Goal: Task Accomplishment & Management: Manage account settings

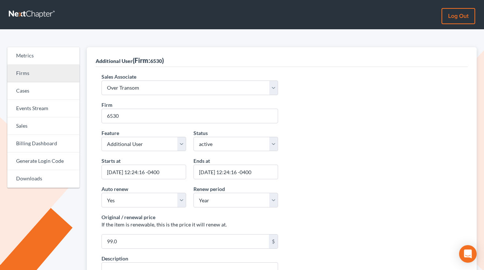
click at [39, 78] on link "Firms" at bounding box center [43, 74] width 72 height 18
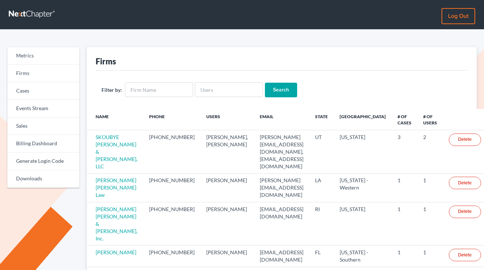
click at [172, 81] on div "Filter by: Search" at bounding box center [282, 90] width 372 height 38
click at [215, 84] on input "text" at bounding box center [229, 89] width 68 height 15
paste input "[PERSON_NAME][EMAIL_ADDRESS][DOMAIN_NAME]"
type input "[PERSON_NAME][EMAIL_ADDRESS][DOMAIN_NAME]"
click at [265, 83] on input "Search" at bounding box center [281, 90] width 32 height 15
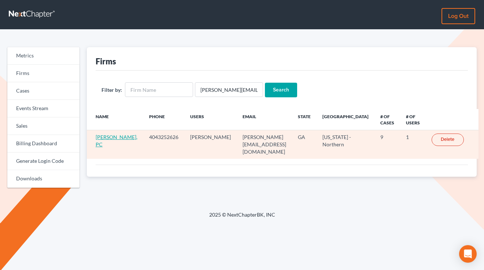
click at [109, 134] on link "[PERSON_NAME], PC" at bounding box center [117, 141] width 42 height 14
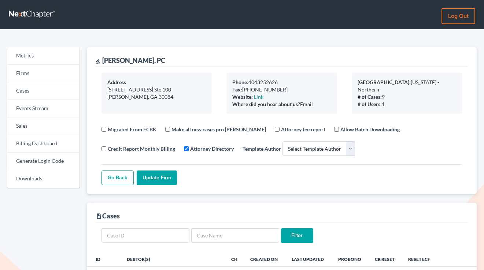
select select
click at [33, 116] on link "Events Stream" at bounding box center [43, 109] width 72 height 18
click at [33, 123] on link "Sales" at bounding box center [43, 127] width 72 height 18
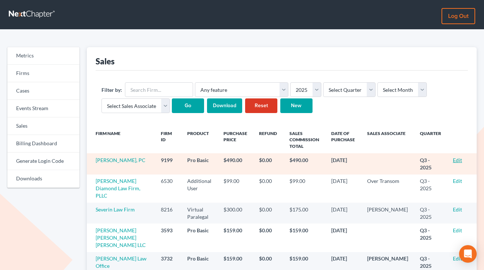
click at [457, 160] on link "Edit" at bounding box center [457, 160] width 9 height 6
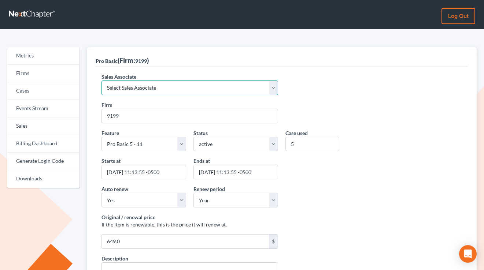
click at [133, 86] on select "Select Sales Associate Alex Seymour Over Transom Tim Shadoan" at bounding box center [189, 88] width 177 height 15
select select "7676"
click at [101, 81] on select "Select Sales Associate Alex Seymour Over Transom Tim Shadoan" at bounding box center [189, 88] width 177 height 15
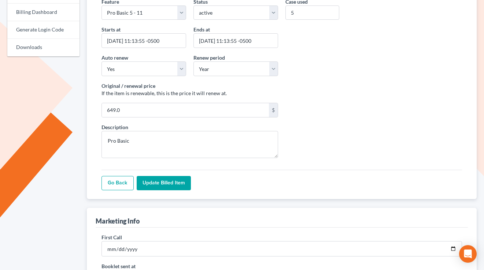
click at [165, 187] on input "Update Billed item" at bounding box center [164, 183] width 54 height 15
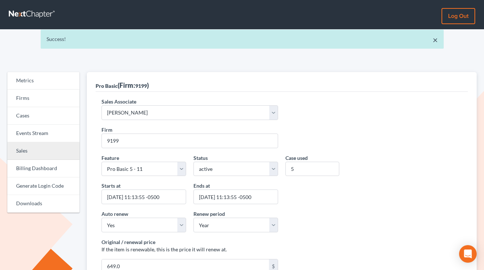
click at [36, 155] on link "Sales" at bounding box center [43, 151] width 72 height 18
